Goal: Task Accomplishment & Management: Manage account settings

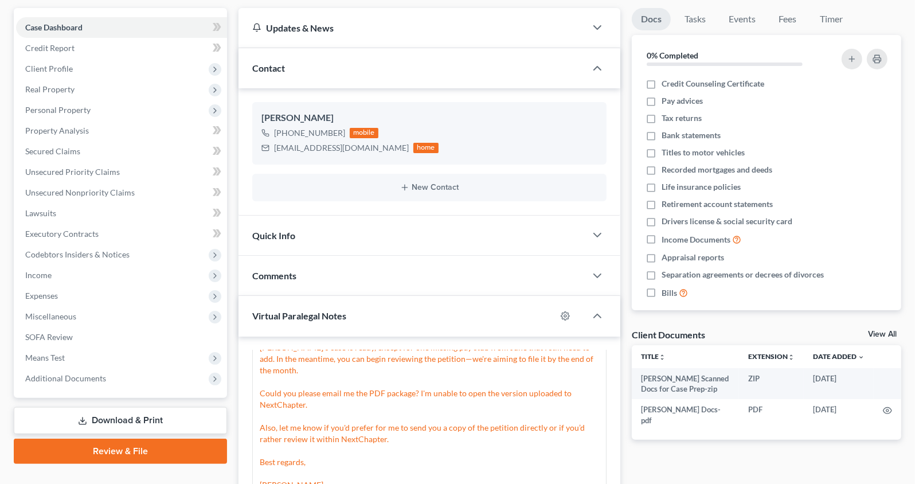
scroll to position [136, 0]
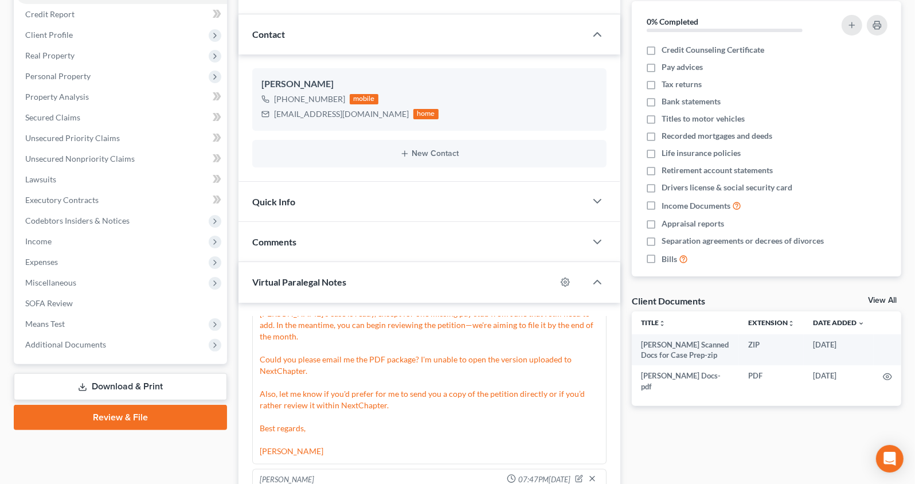
click at [150, 384] on link "Download & Print" at bounding box center [120, 386] width 213 height 27
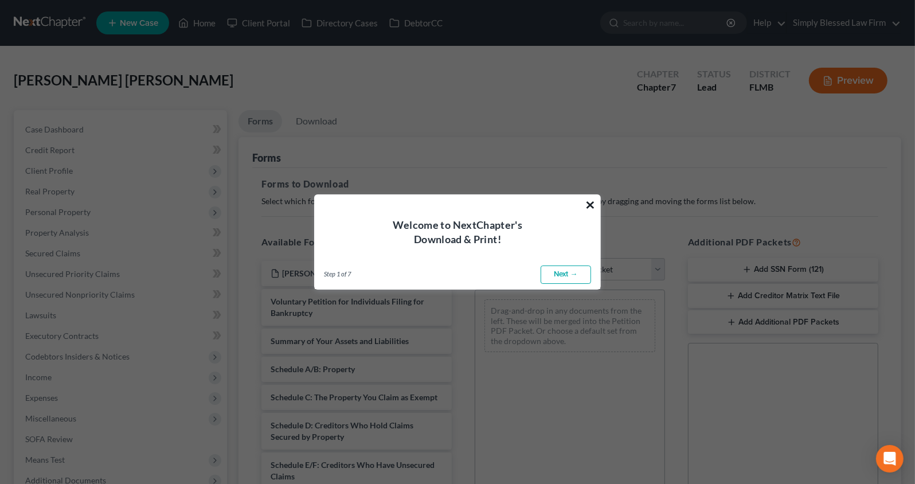
click at [588, 201] on button "×" at bounding box center [590, 205] width 11 height 18
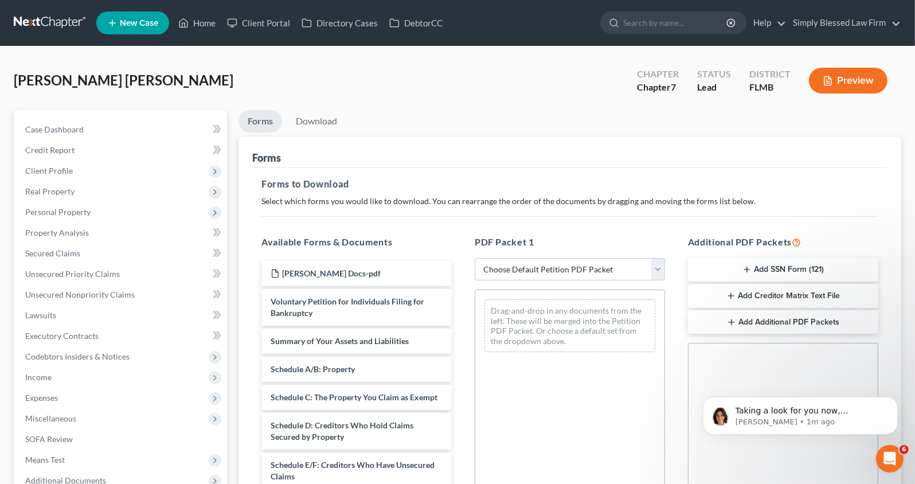
click at [780, 293] on button "Add Creditor Matrix Text File" at bounding box center [783, 296] width 190 height 24
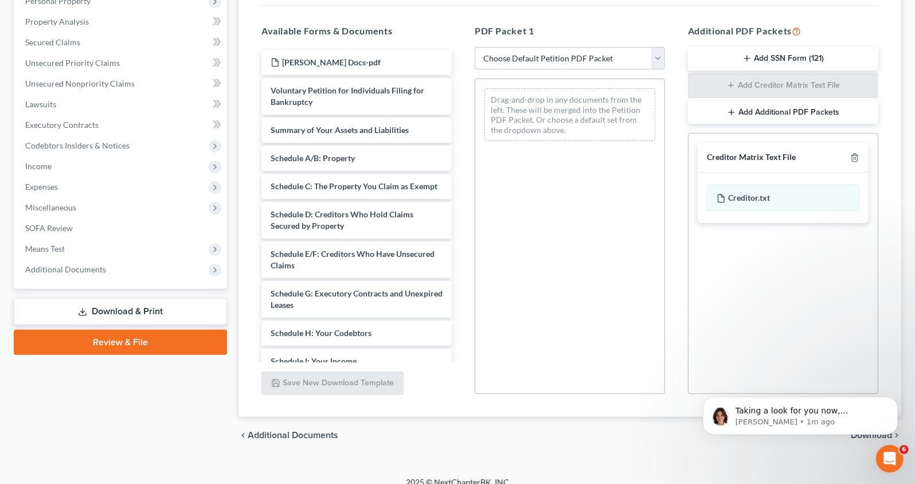
scroll to position [223, 0]
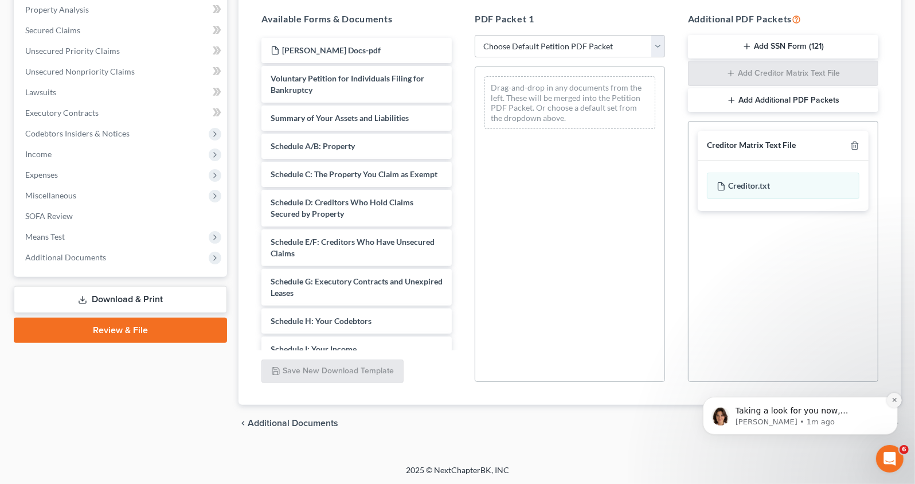
click at [895, 396] on icon "Dismiss notification" at bounding box center [894, 399] width 6 height 6
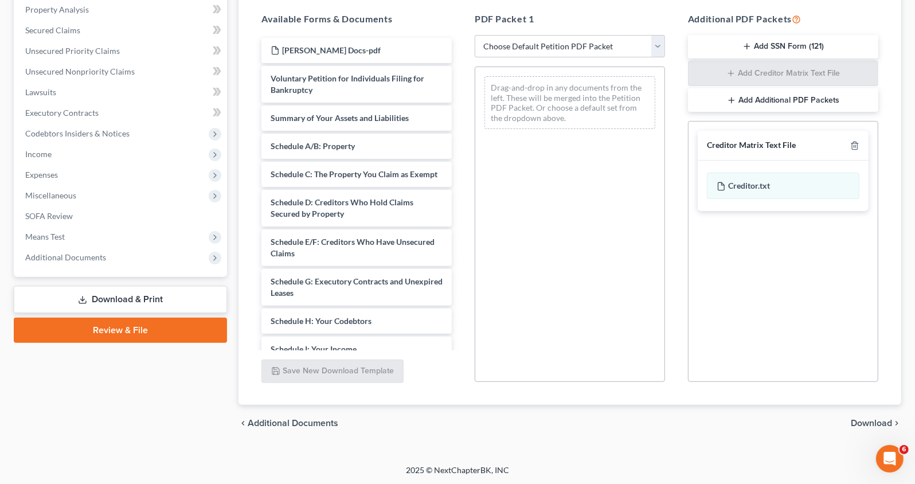
click at [881, 420] on span "Download" at bounding box center [871, 423] width 41 height 9
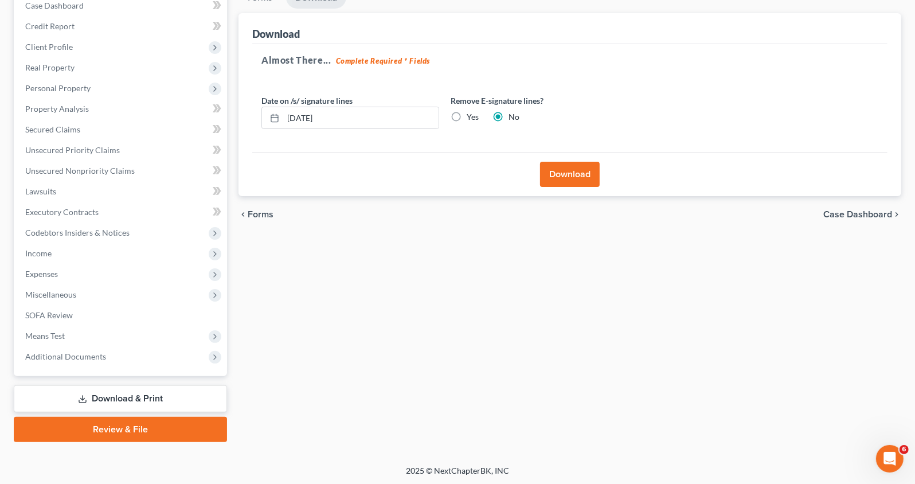
click at [583, 171] on button "Download" at bounding box center [570, 174] width 60 height 25
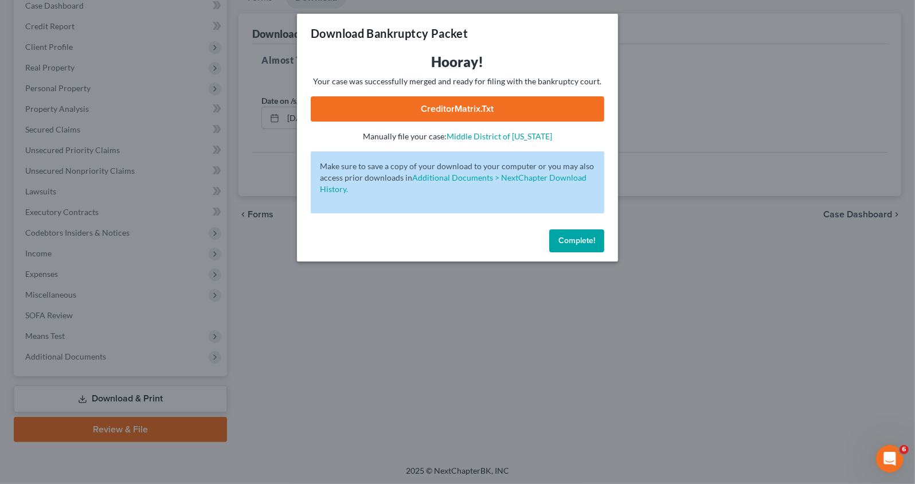
click at [436, 107] on link "CreditorMatrix.txt" at bounding box center [458, 108] width 294 height 25
click at [582, 245] on span "Complete!" at bounding box center [577, 241] width 37 height 10
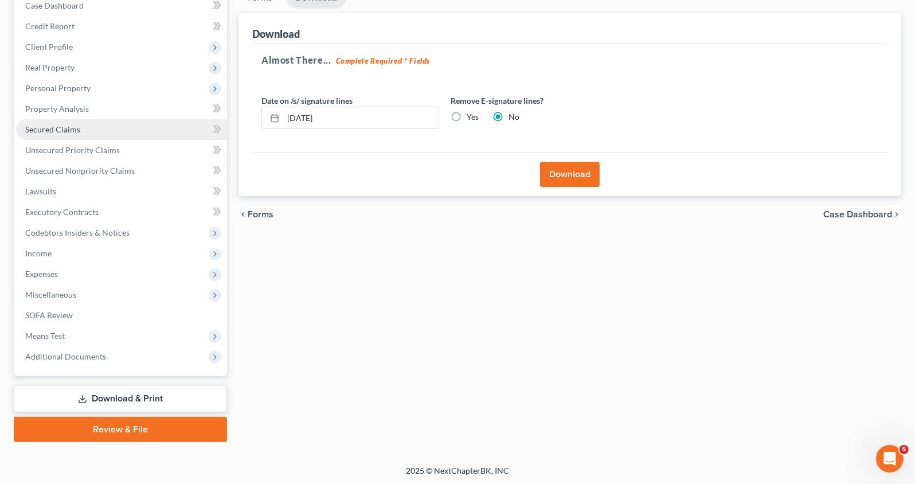
click at [63, 128] on span "Secured Claims" at bounding box center [52, 129] width 55 height 10
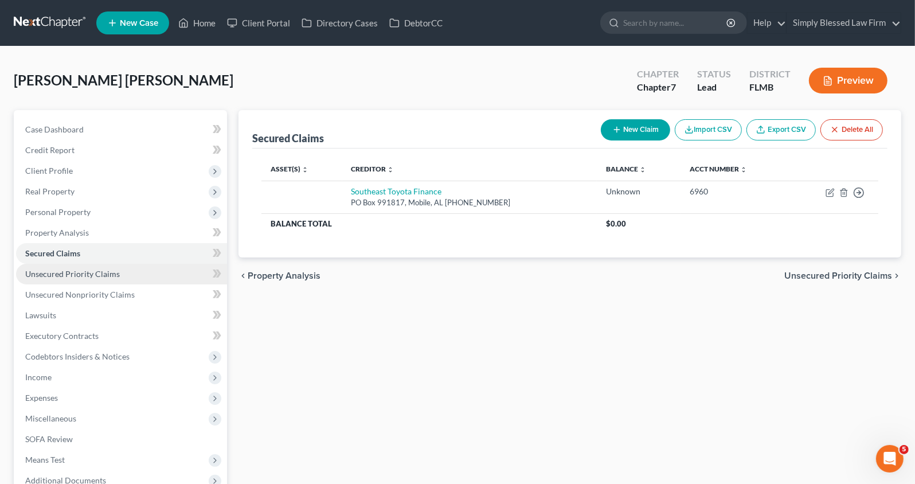
click at [79, 271] on span "Unsecured Priority Claims" at bounding box center [72, 274] width 95 height 10
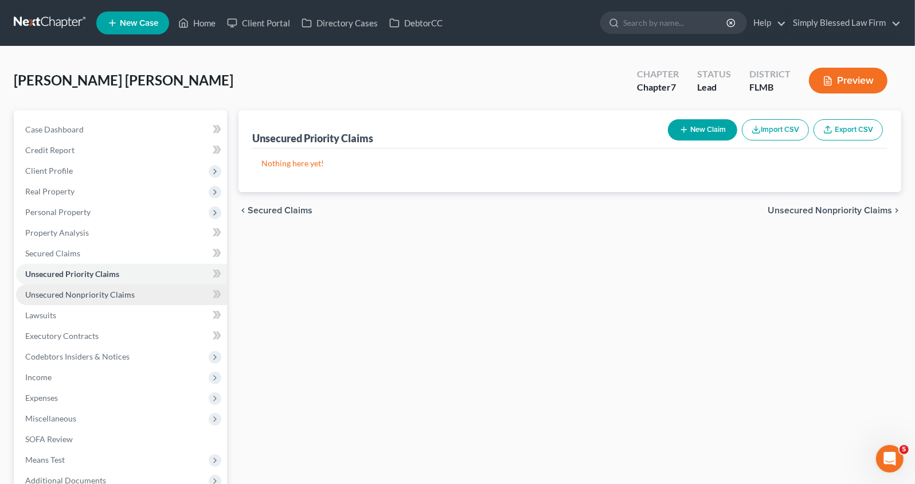
click at [79, 290] on span "Unsecured Nonpriority Claims" at bounding box center [80, 295] width 110 height 10
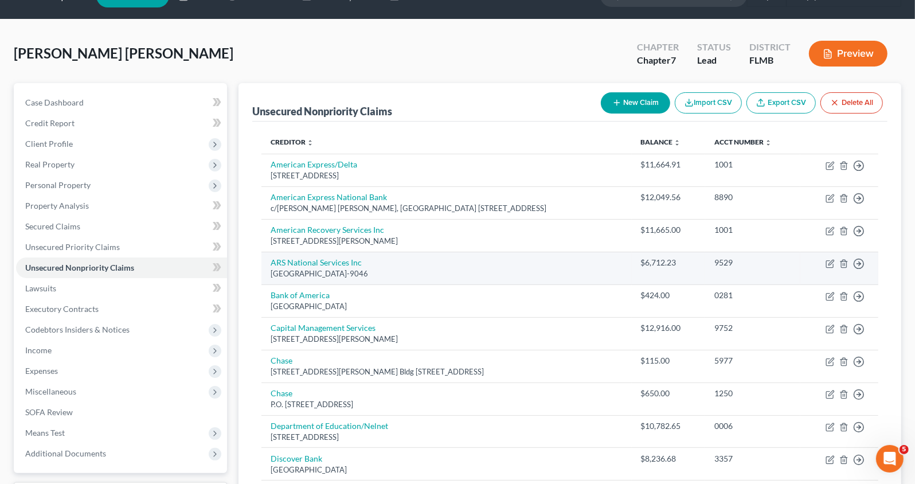
scroll to position [35, 0]
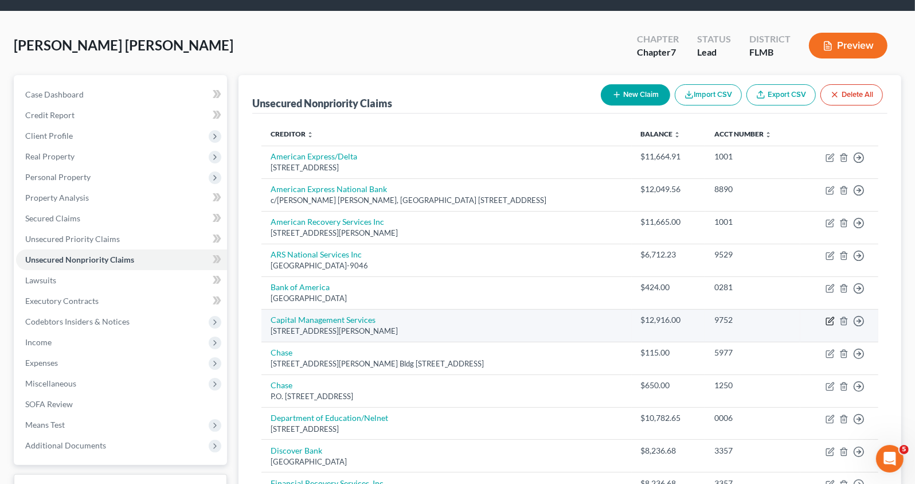
click at [829, 321] on icon "button" at bounding box center [831, 319] width 5 height 5
select select "35"
select select "2"
select select "0"
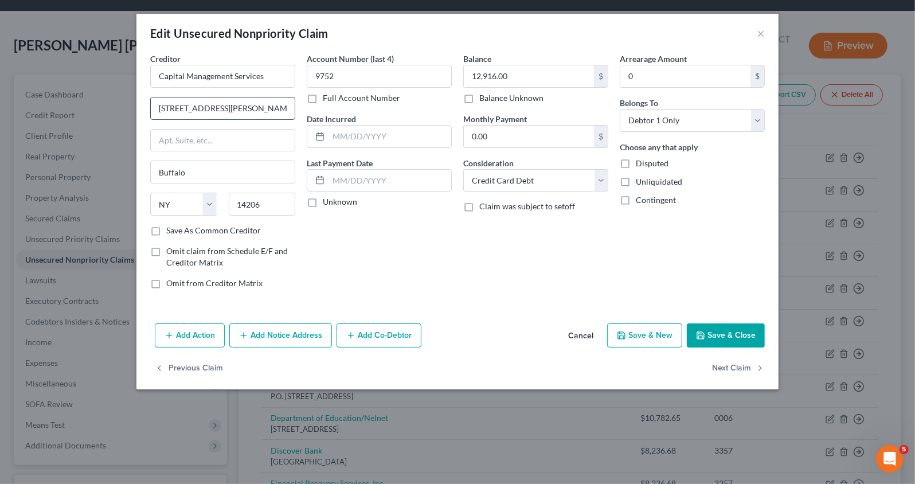
click at [183, 109] on input "698 ½ S. Ogden Street" at bounding box center [223, 109] width 144 height 22
type input "698 1/2 S. Ogden Street"
click at [715, 336] on button "Save & Close" at bounding box center [726, 336] width 78 height 24
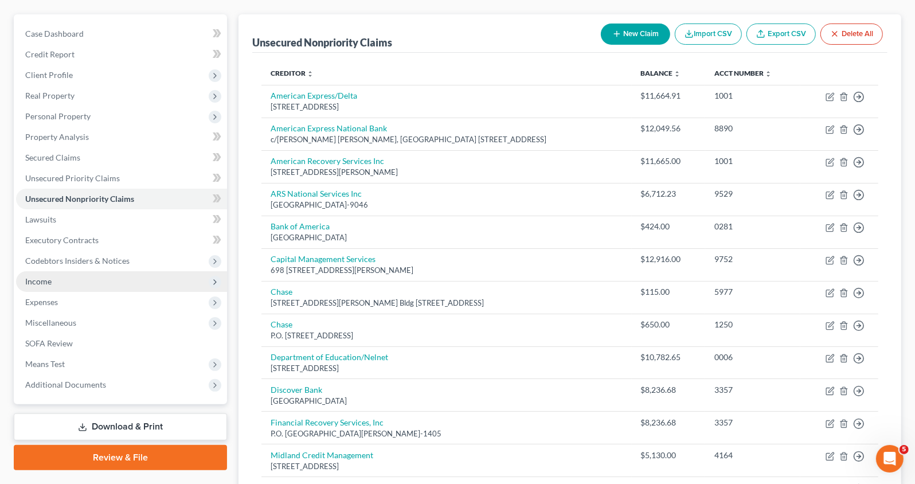
scroll to position [120, 0]
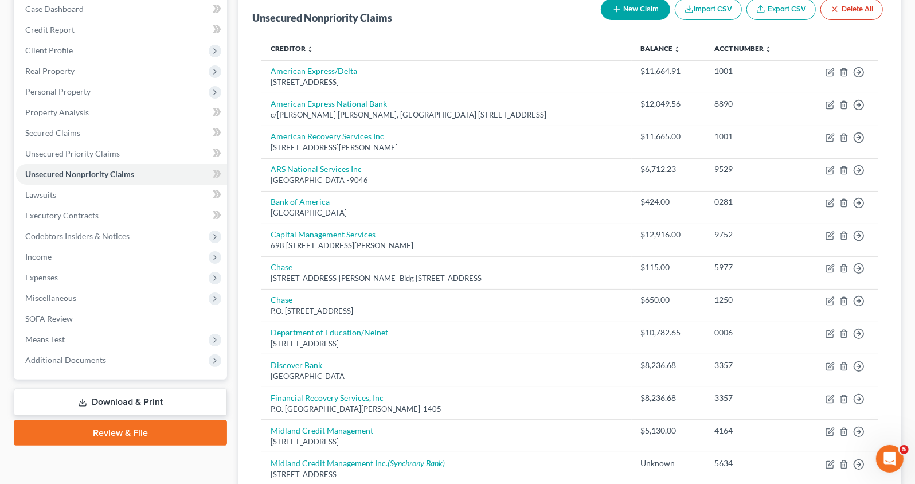
click at [159, 403] on link "Download & Print" at bounding box center [120, 402] width 213 height 27
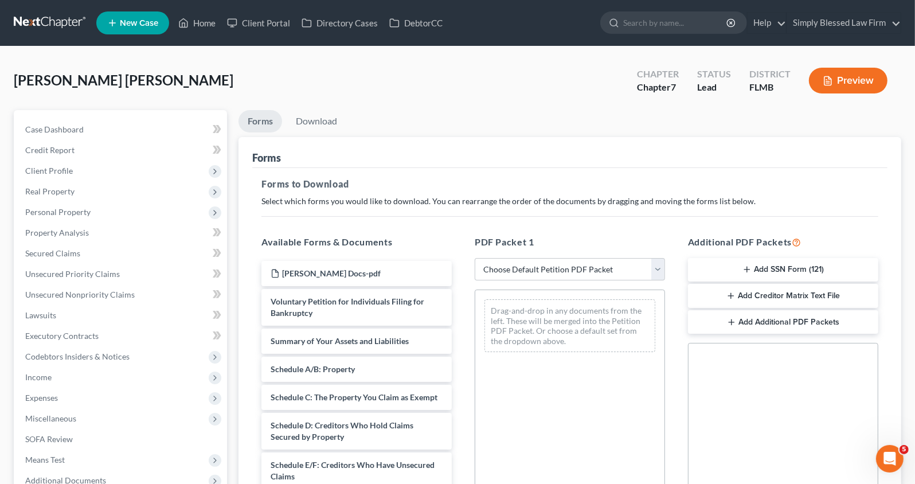
click at [792, 295] on button "Add Creditor Matrix Text File" at bounding box center [783, 296] width 190 height 24
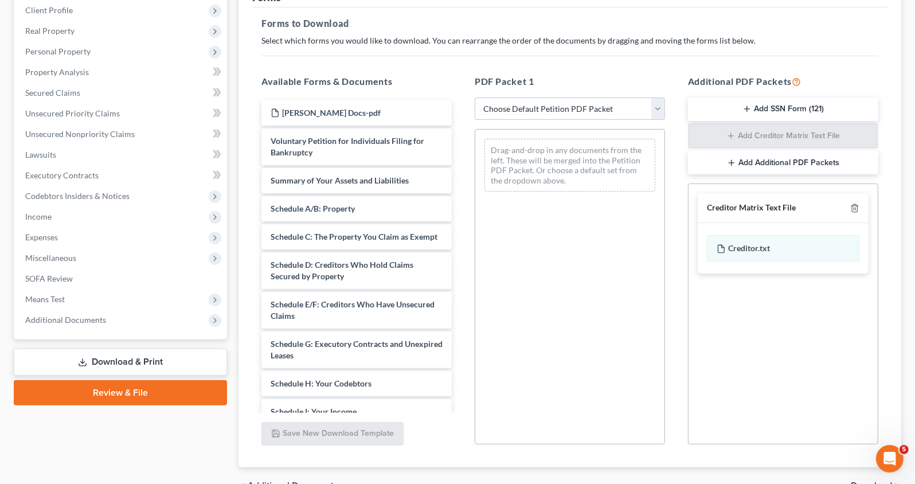
scroll to position [223, 0]
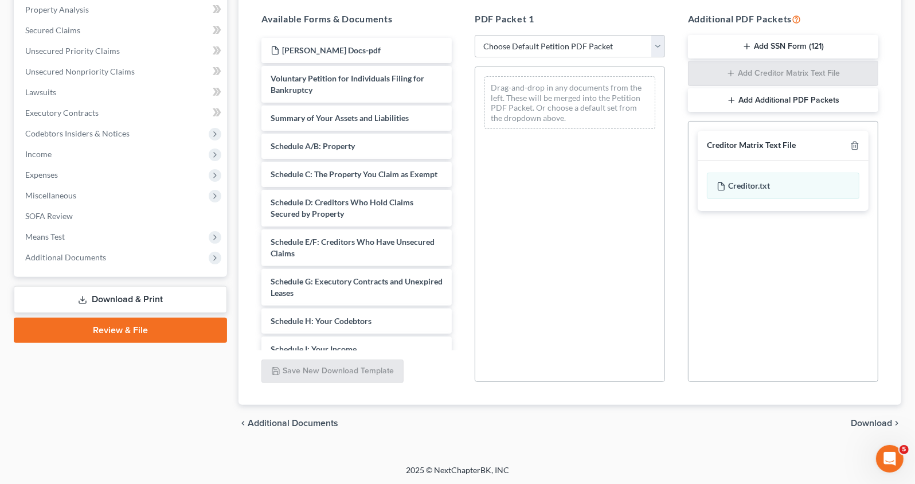
click at [881, 422] on span "Download" at bounding box center [871, 423] width 41 height 9
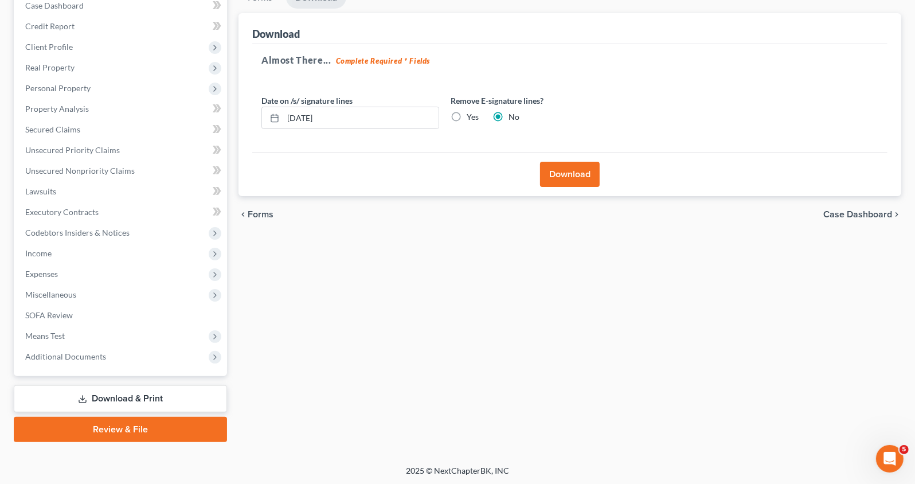
click at [576, 172] on button "Download" at bounding box center [570, 174] width 60 height 25
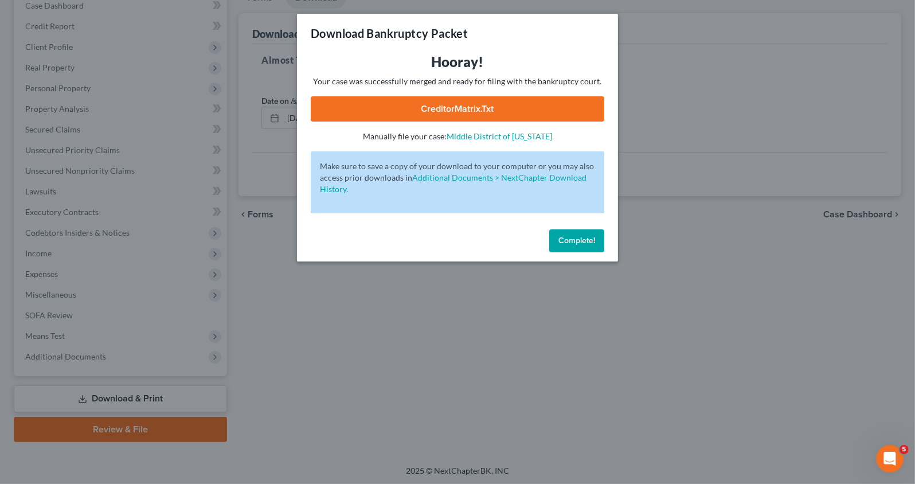
click at [496, 110] on link "CreditorMatrix.txt" at bounding box center [458, 108] width 294 height 25
click at [711, 321] on div "Download Bankruptcy Packet Hooray! Your case was successfully merged and ready …" at bounding box center [457, 242] width 915 height 484
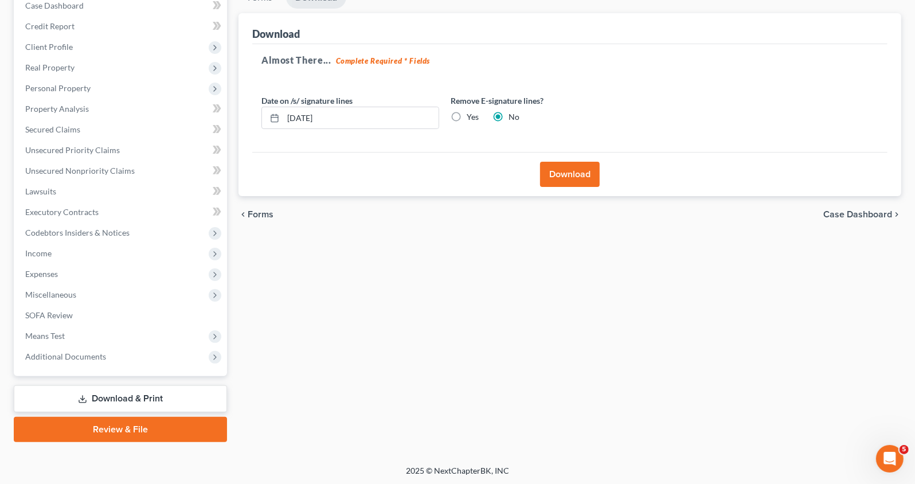
scroll to position [0, 0]
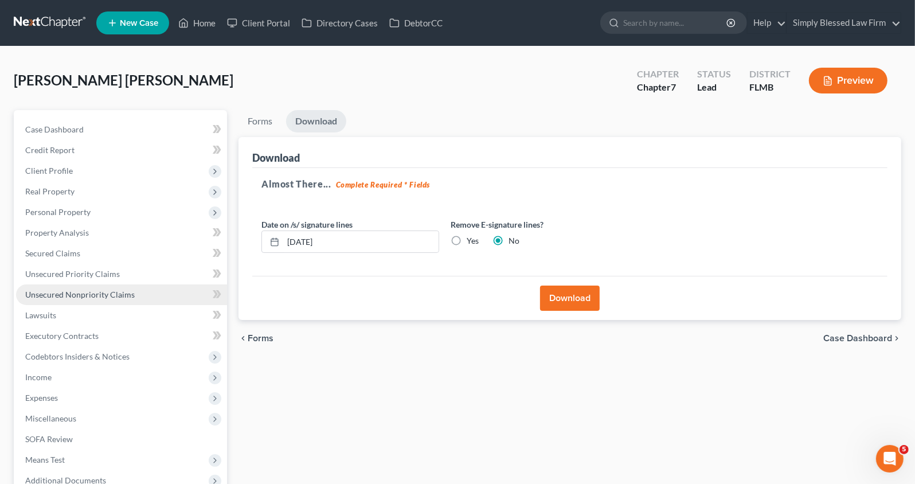
click at [69, 294] on span "Unsecured Nonpriority Claims" at bounding box center [80, 295] width 110 height 10
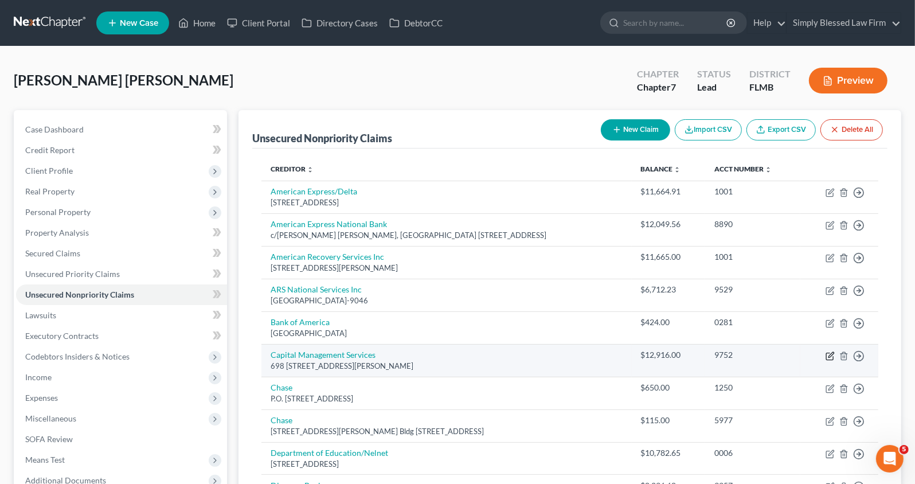
click at [830, 356] on icon "button" at bounding box center [830, 356] width 9 height 9
select select "35"
select select "2"
select select "0"
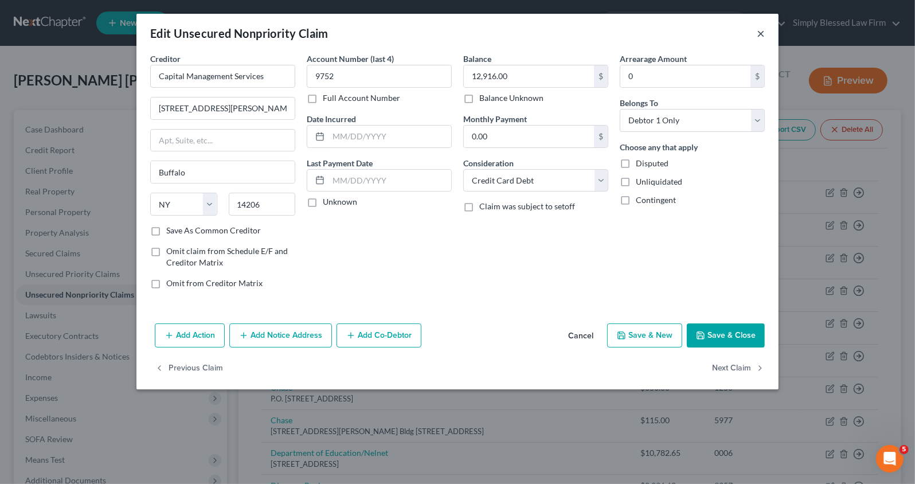
click at [762, 34] on button "×" at bounding box center [761, 33] width 8 height 14
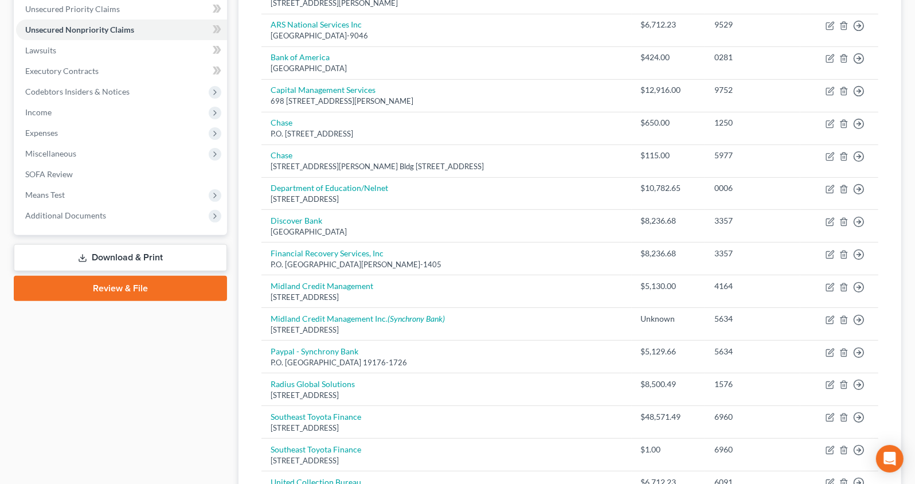
click at [150, 292] on link "Review & File" at bounding box center [120, 288] width 213 height 25
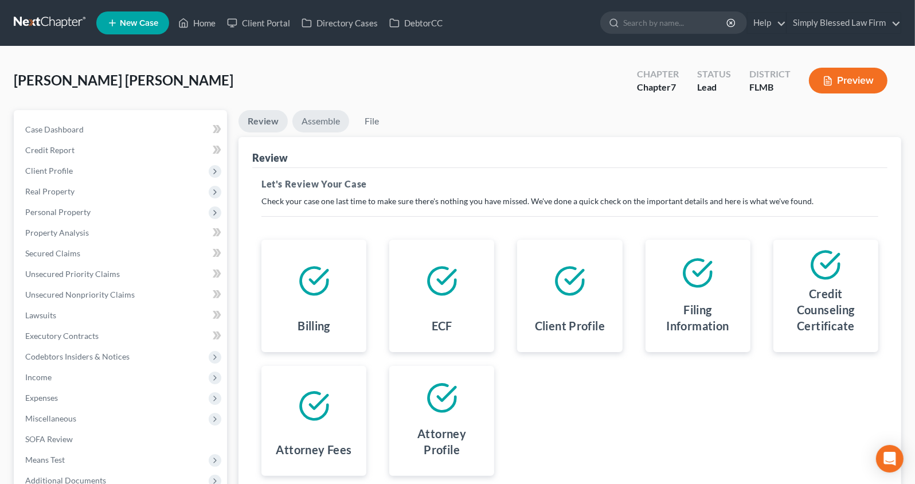
click at [334, 120] on link "Assemble" at bounding box center [321, 121] width 57 height 22
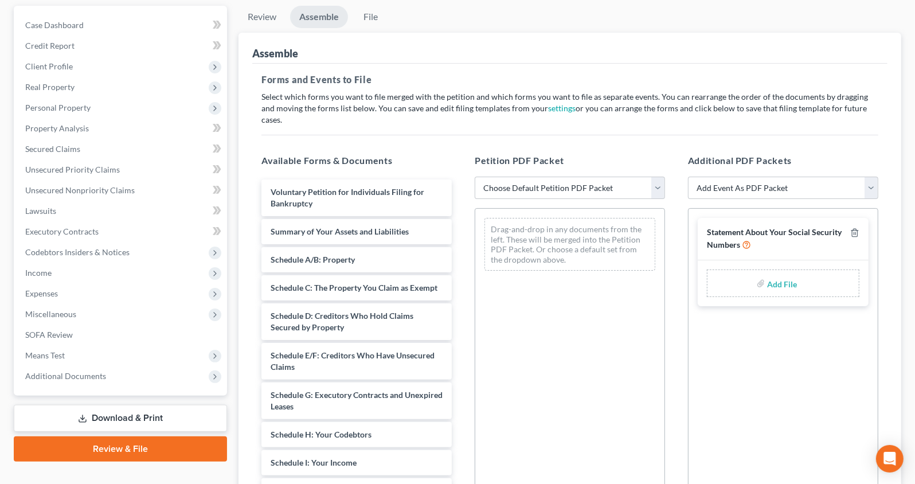
scroll to position [115, 0]
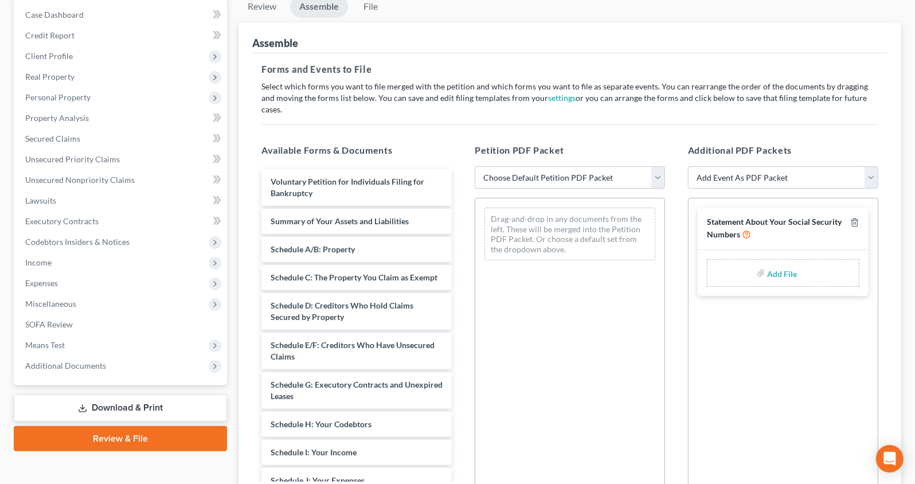
click at [652, 166] on select "Choose Default Petition PDF Packet Complete Bankruptcy Petition (all forms and …" at bounding box center [570, 177] width 190 height 23
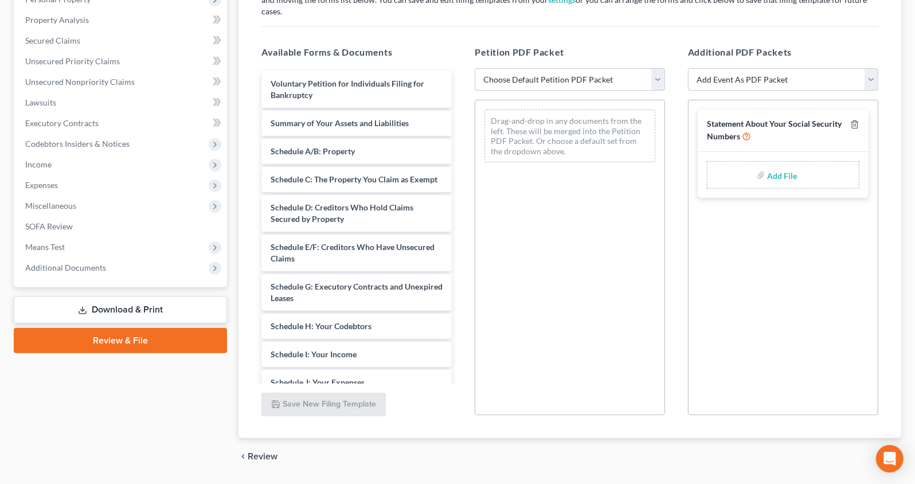
scroll to position [209, 0]
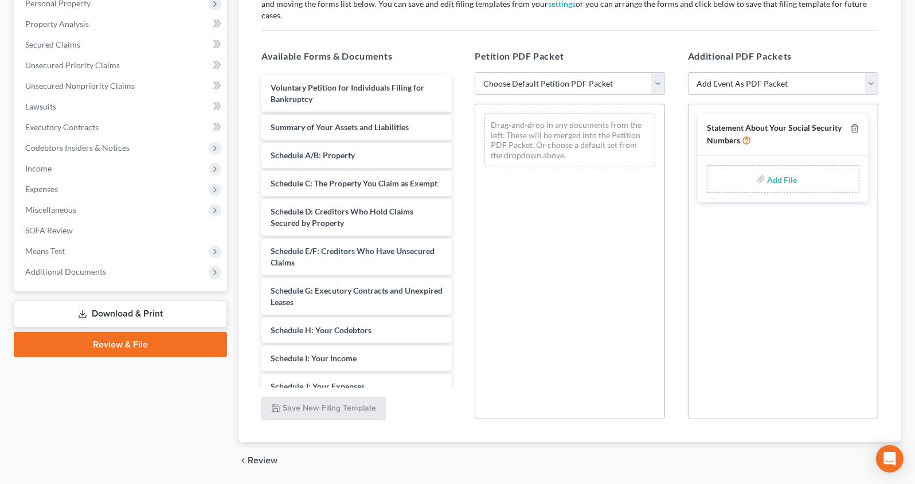
click at [570, 72] on select "Choose Default Petition PDF Packet Complete Bankruptcy Petition (all forms and …" at bounding box center [570, 83] width 190 height 23
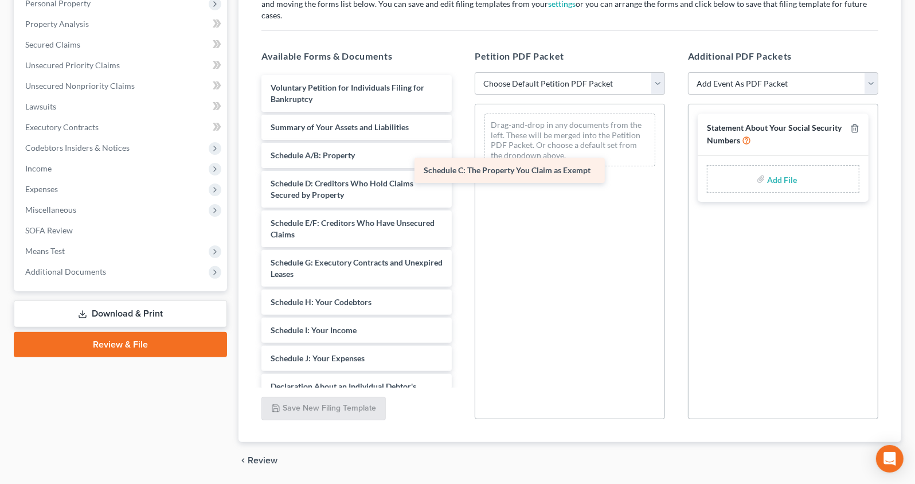
drag, startPoint x: 367, startPoint y: 177, endPoint x: 525, endPoint y: 177, distance: 158.3
click at [461, 177] on div "Schedule C: The Property You Claim as Exempt Voluntary Petition for Individuals…" at bounding box center [356, 378] width 209 height 606
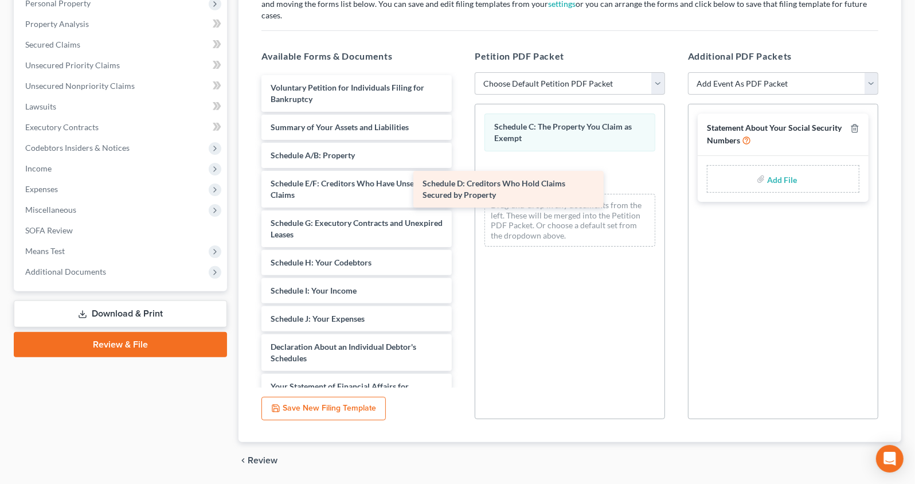
drag, startPoint x: 372, startPoint y: 158, endPoint x: 529, endPoint y: 171, distance: 157.1
click at [461, 171] on div "Schedule D: Creditors Who Hold Claims Secured by Property Voluntary Petition fo…" at bounding box center [356, 358] width 209 height 567
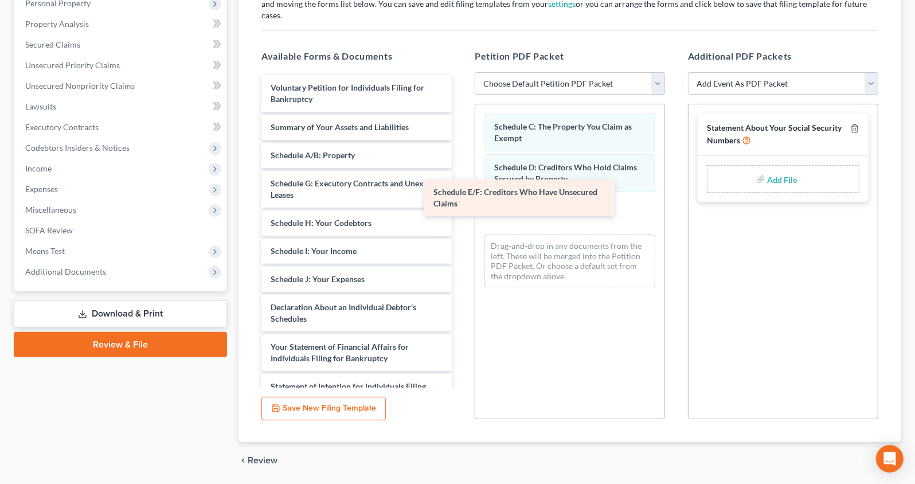
drag, startPoint x: 370, startPoint y: 163, endPoint x: 541, endPoint y: 185, distance: 172.4
click at [461, 185] on div "Schedule E/F: Creditors Who Have Unsecured Claims Voluntary Petition for Indivi…" at bounding box center [356, 338] width 209 height 527
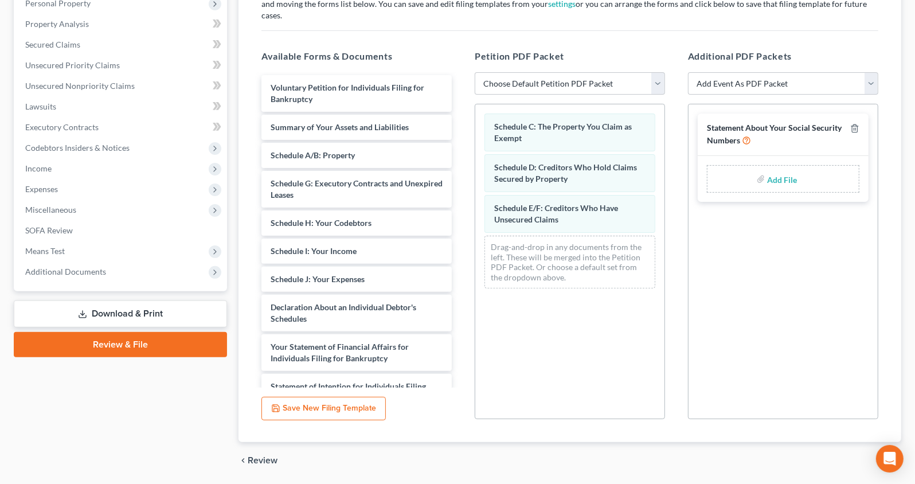
click at [594, 282] on div "Schedule C: The Property You Claim as Exempt Schedule D: Creditors Who Hold Cla…" at bounding box center [570, 200] width 189 height 193
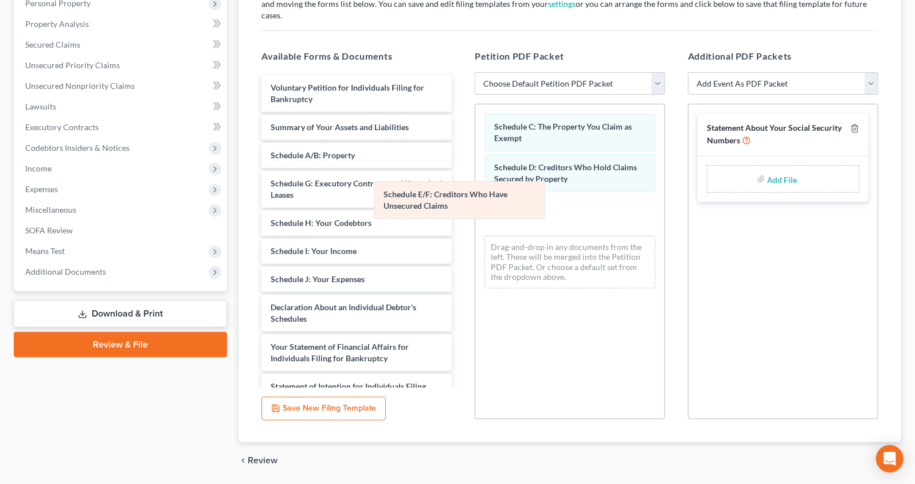
drag, startPoint x: 590, startPoint y: 205, endPoint x: 432, endPoint y: 205, distance: 157.2
click at [476, 205] on div "Schedule E/F: Creditors Who Have Unsecured Claims Schedule C: The Property You …" at bounding box center [570, 200] width 189 height 193
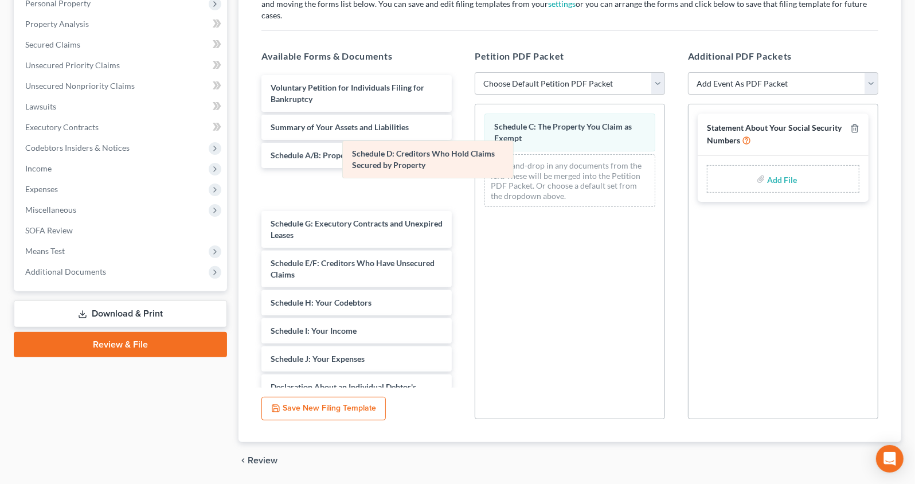
drag, startPoint x: 539, startPoint y: 157, endPoint x: 381, endPoint y: 157, distance: 157.7
click at [476, 157] on div "Schedule D: Creditors Who Hold Claims Secured by Property Schedule C: The Prope…" at bounding box center [570, 160] width 189 height 112
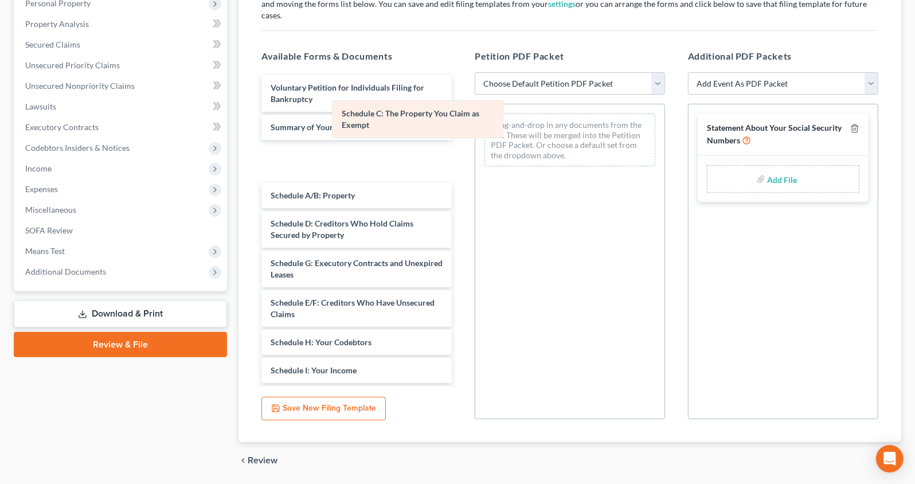
drag, startPoint x: 516, startPoint y: 117, endPoint x: 363, endPoint y: 117, distance: 152.6
click at [476, 117] on div "Schedule C: The Property You Claim as Exempt Schedule C: The Property You Claim…" at bounding box center [570, 139] width 189 height 71
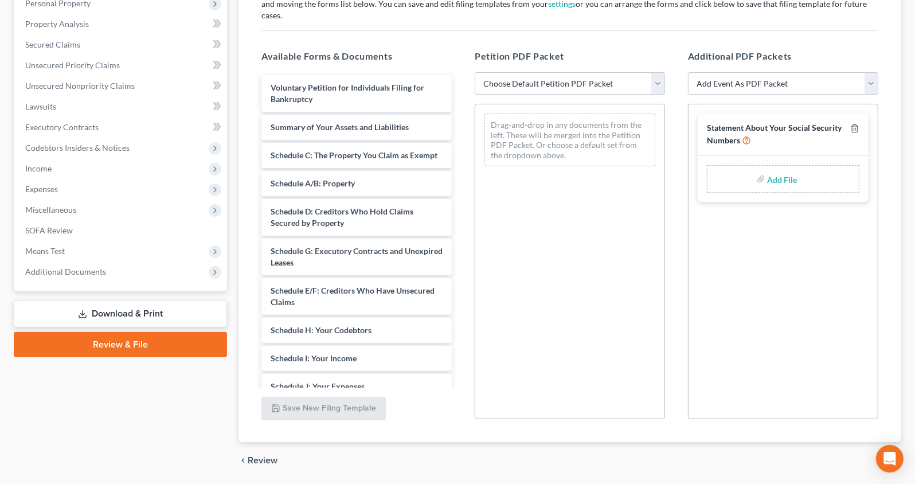
scroll to position [0, 0]
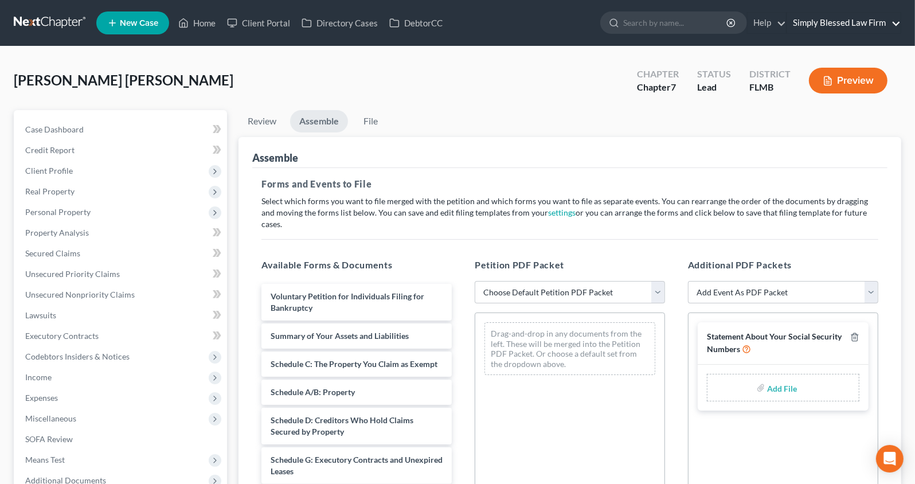
click at [872, 18] on link "Simply Blessed Law Firm" at bounding box center [845, 23] width 114 height 21
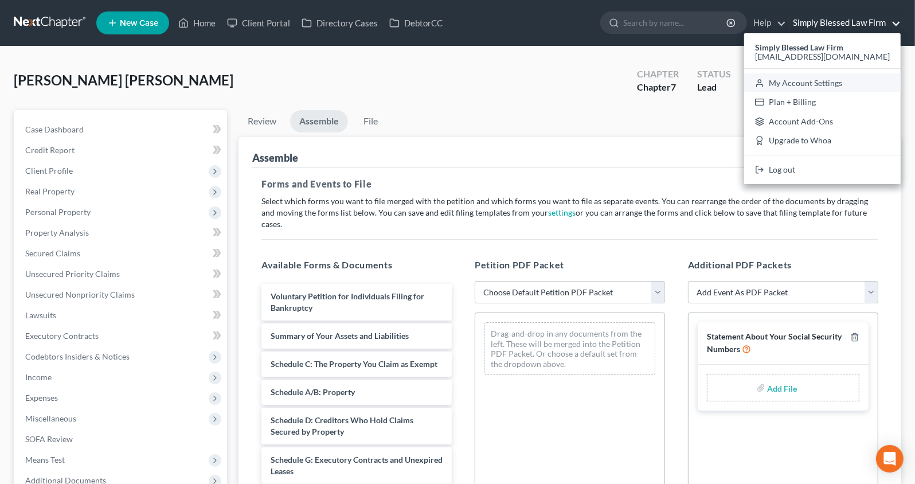
click at [822, 86] on link "My Account Settings" at bounding box center [823, 83] width 157 height 20
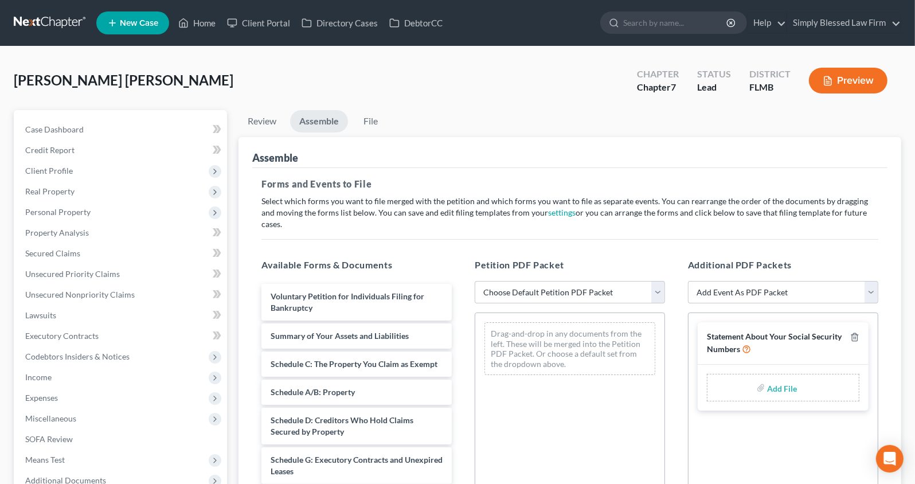
select select "15"
select select "24"
select select "9"
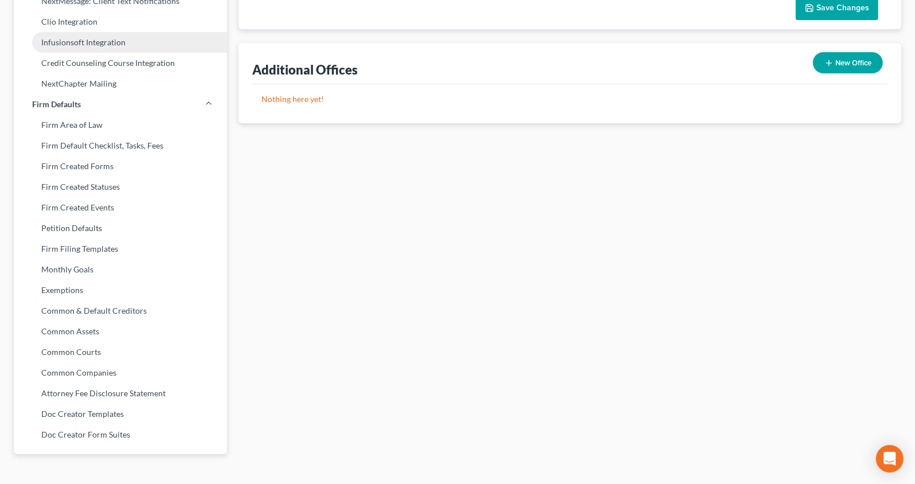
scroll to position [365, 0]
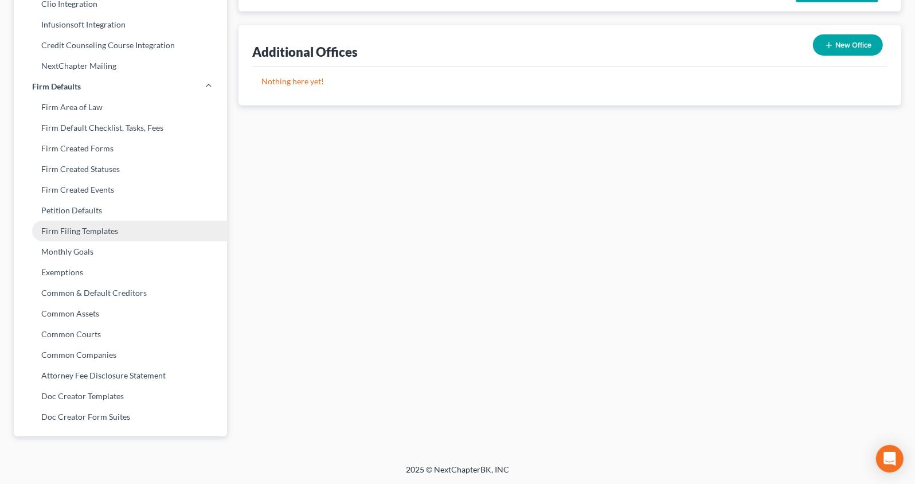
click at [128, 231] on link "Firm Filing Templates" at bounding box center [120, 231] width 213 height 21
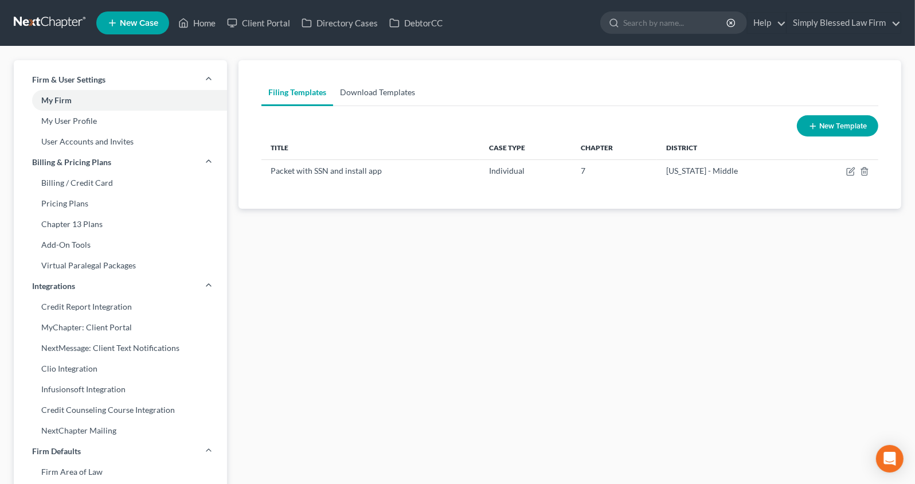
click at [389, 93] on link "Download Templates" at bounding box center [377, 93] width 89 height 28
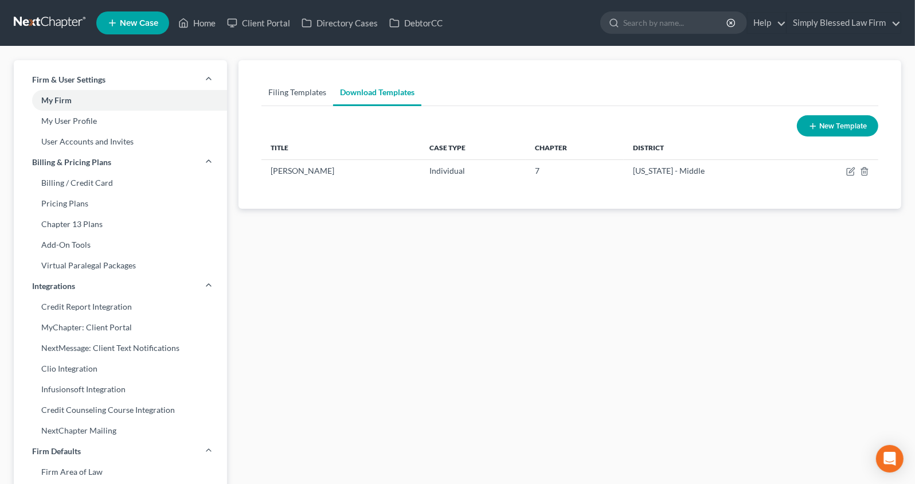
click at [286, 92] on link "Filing Templates" at bounding box center [298, 93] width 72 height 28
